Goal: Task Accomplishment & Management: Manage account settings

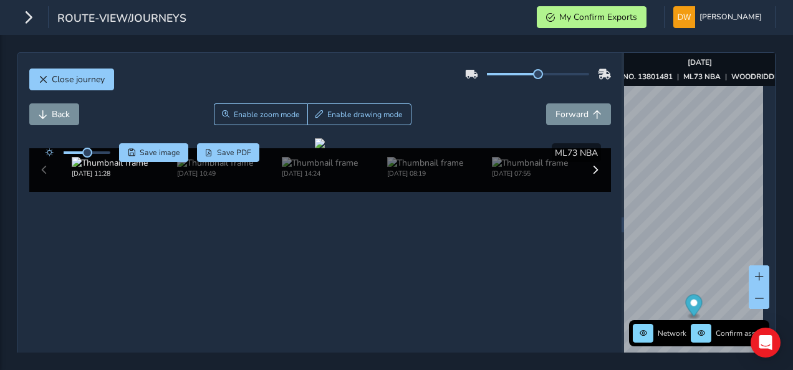
scroll to position [125, 0]
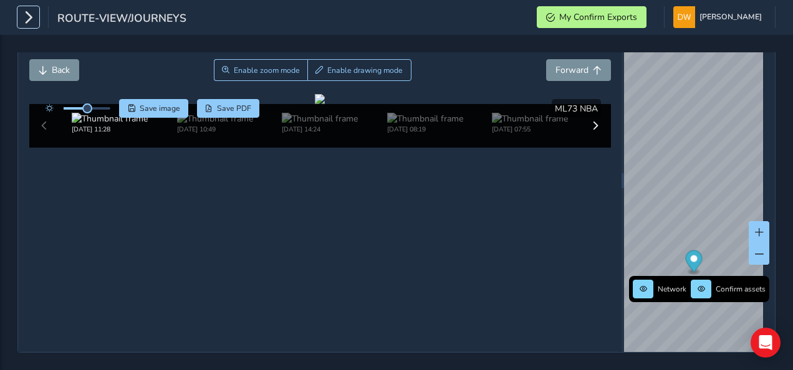
click at [21, 7] on button "button" at bounding box center [28, 17] width 22 height 22
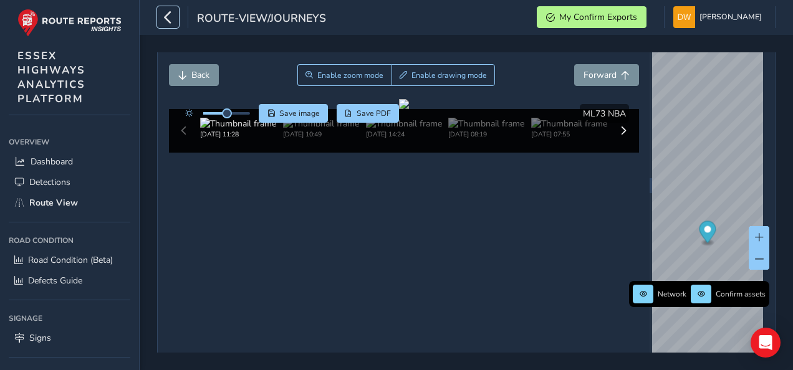
scroll to position [0, 0]
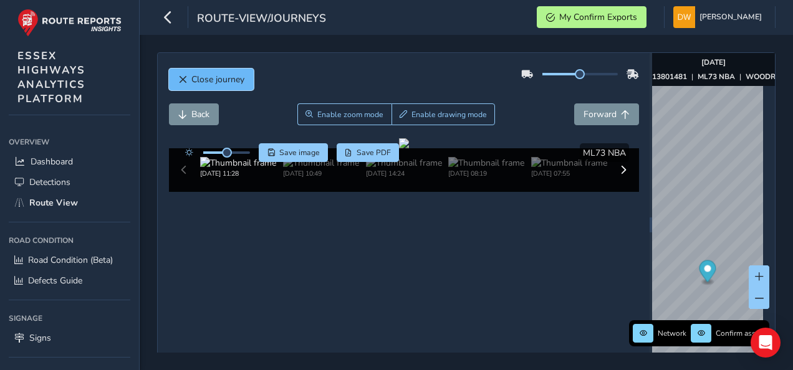
click at [174, 77] on button "Close journey" at bounding box center [211, 80] width 85 height 22
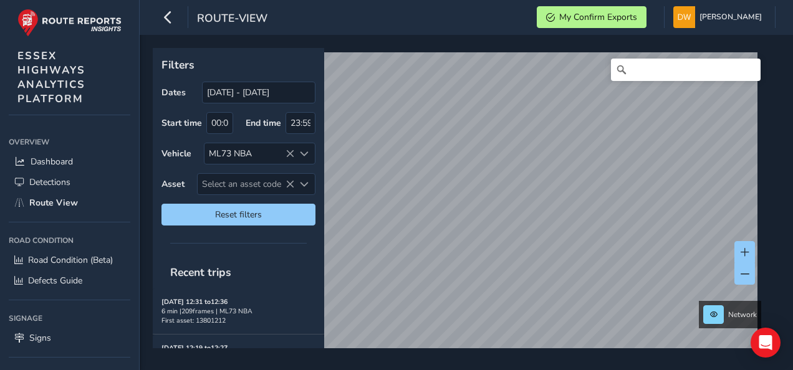
click at [355, 370] on html "route-view My Confirm Exports [PERSON_NAME] Colour Scheme: Dark Dim Light Logou…" at bounding box center [396, 185] width 793 height 370
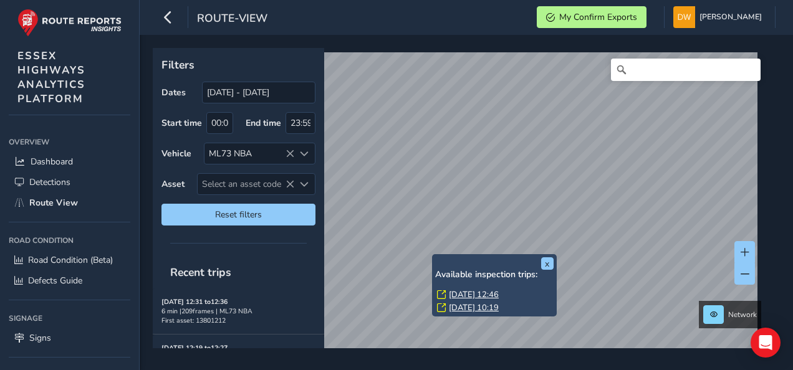
click at [457, 296] on link "[DATE] 12:46" at bounding box center [474, 294] width 50 height 11
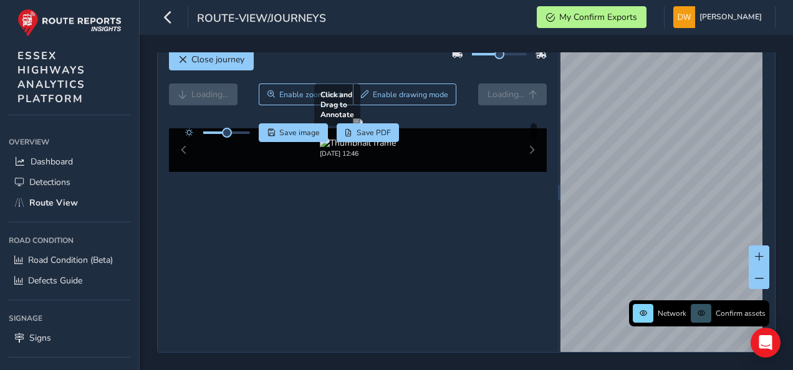
scroll to position [62, 0]
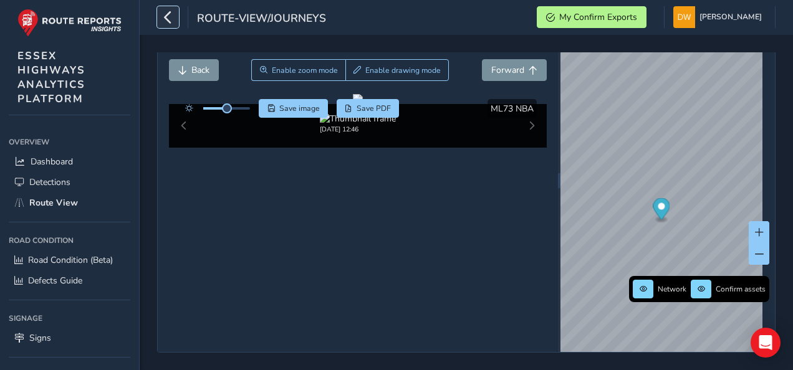
click at [173, 19] on icon "button" at bounding box center [167, 17] width 13 height 22
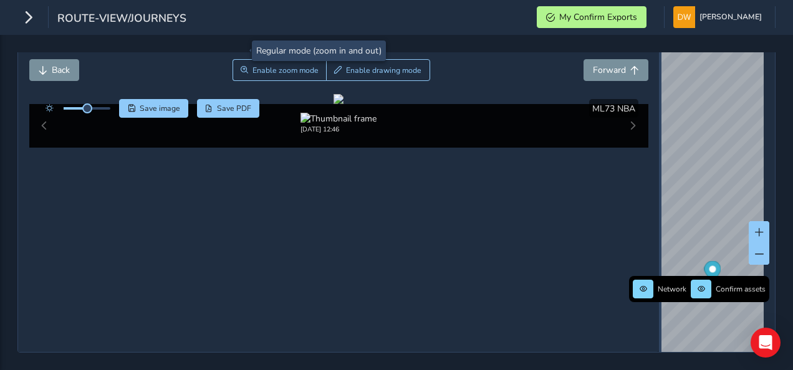
click at [661, 227] on div "Close journey Back Enable zoom mode Enable drawing mode Forward Click and Drag …" at bounding box center [396, 180] width 758 height 345
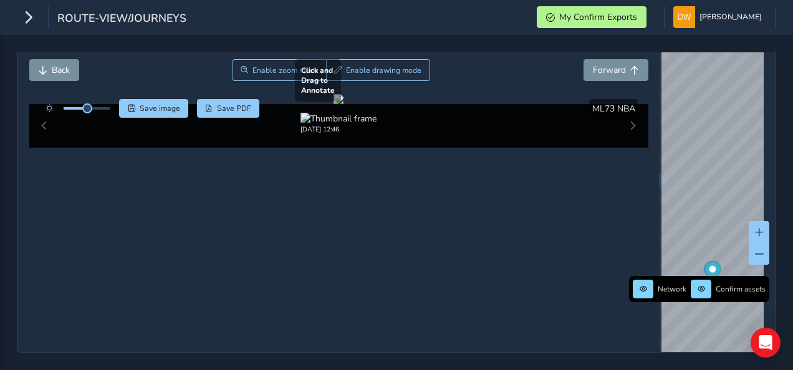
scroll to position [125, 0]
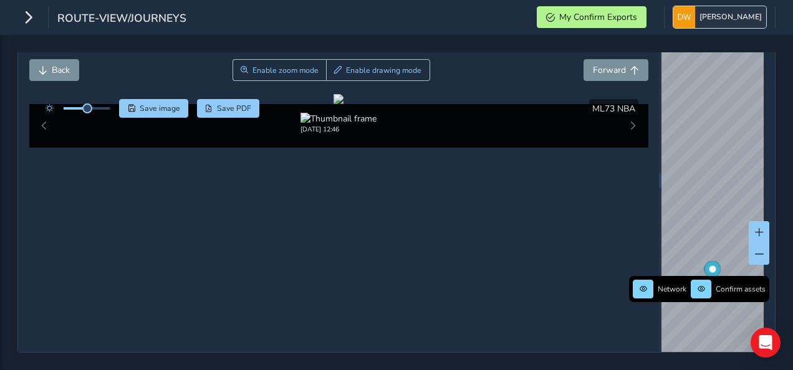
click at [730, 22] on span "[PERSON_NAME]" at bounding box center [731, 17] width 62 height 22
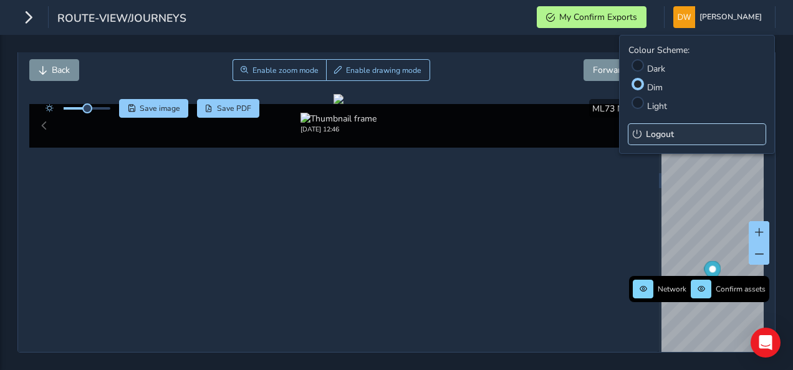
click at [675, 132] on button "Logout" at bounding box center [697, 134] width 137 height 21
